Goal: Task Accomplishment & Management: Manage account settings

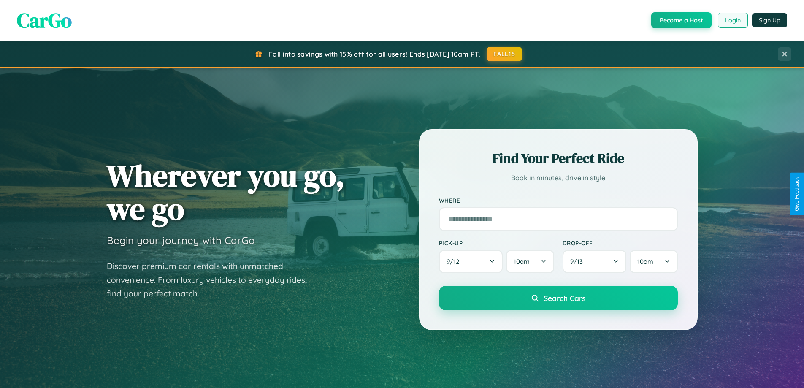
click at [732, 20] on button "Login" at bounding box center [733, 20] width 30 height 15
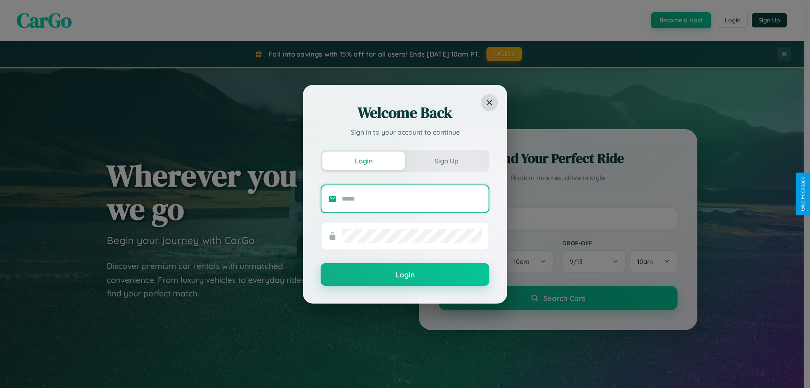
click at [412, 198] on input "text" at bounding box center [412, 199] width 140 height 14
type input "**********"
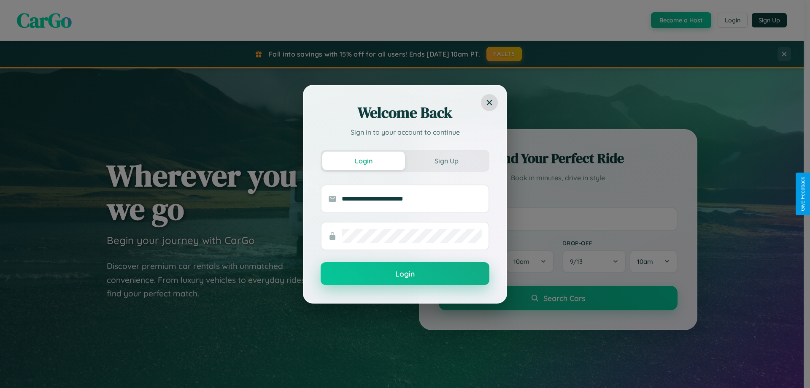
click at [405, 274] on button "Login" at bounding box center [405, 273] width 169 height 23
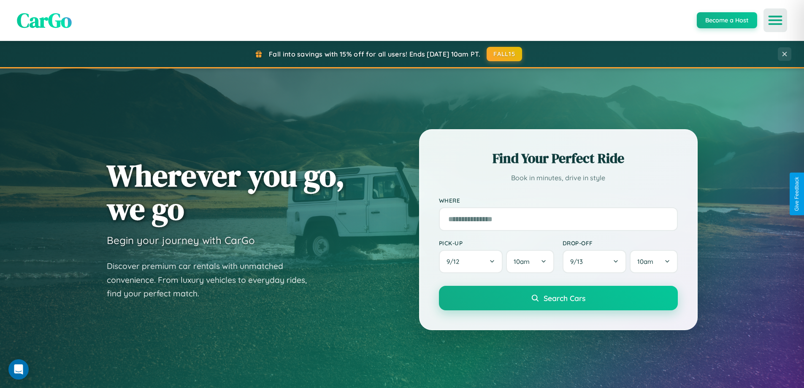
click at [775, 20] on icon "Open menu" at bounding box center [775, 20] width 12 height 8
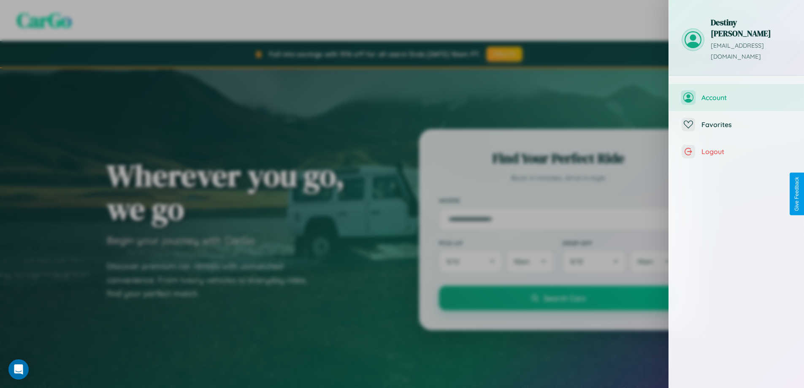
click at [736, 93] on span "Account" at bounding box center [746, 97] width 90 height 8
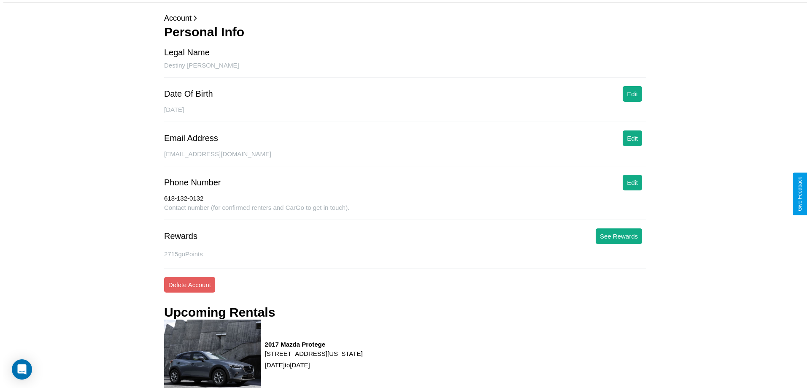
scroll to position [35, 0]
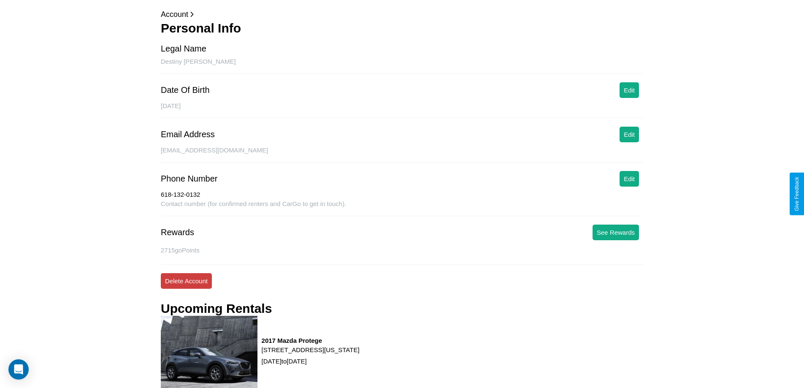
click at [186, 281] on button "Delete Account" at bounding box center [186, 281] width 51 height 16
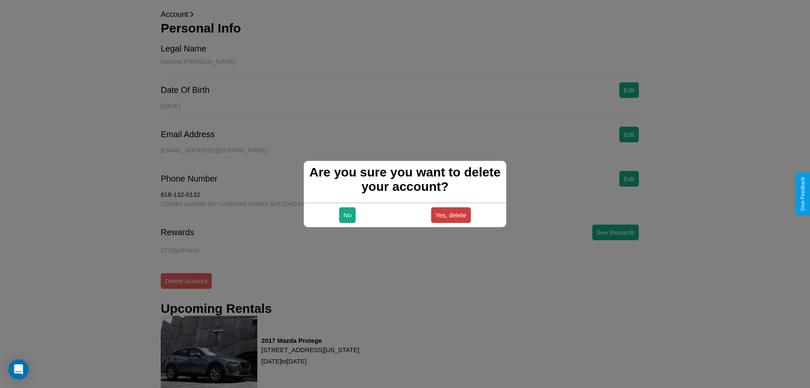
click at [451, 215] on button "Yes, delete" at bounding box center [451, 215] width 40 height 16
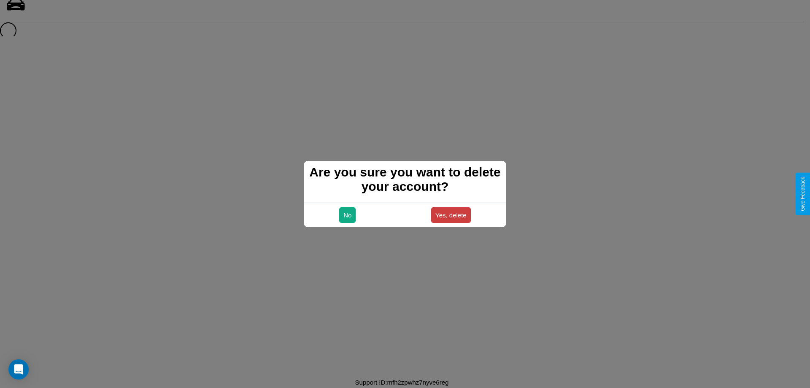
scroll to position [11, 0]
